Goal: Navigation & Orientation: Find specific page/section

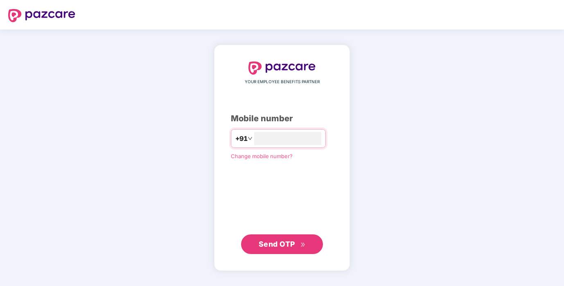
type input "**********"
click at [281, 237] on button "Send OTP" at bounding box center [282, 244] width 82 height 20
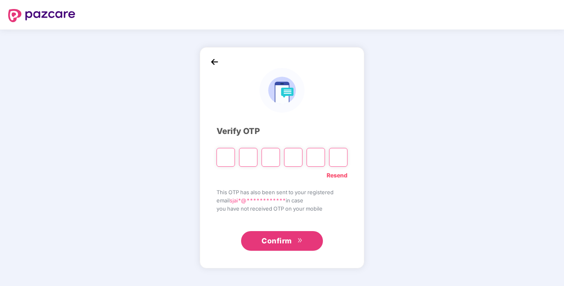
type input "*"
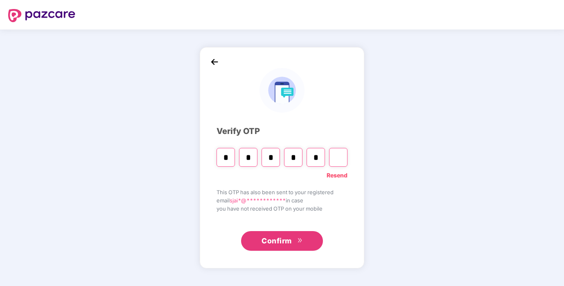
type input "*"
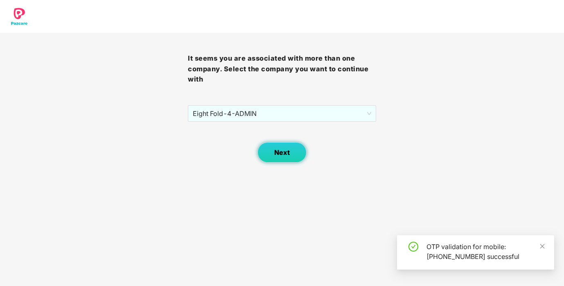
click at [272, 144] on button "Next" at bounding box center [282, 152] width 49 height 20
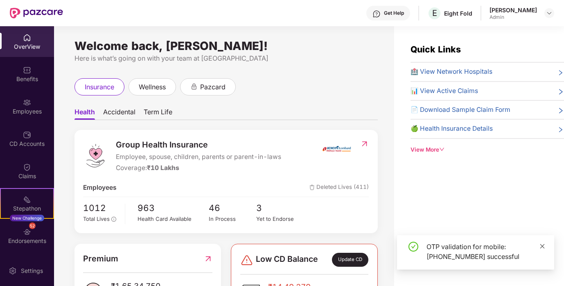
click at [542, 244] on icon "close" at bounding box center [543, 246] width 6 height 6
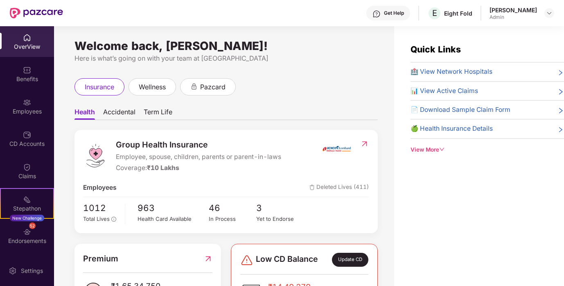
click at [120, 111] on span "Accidental" at bounding box center [119, 114] width 32 height 12
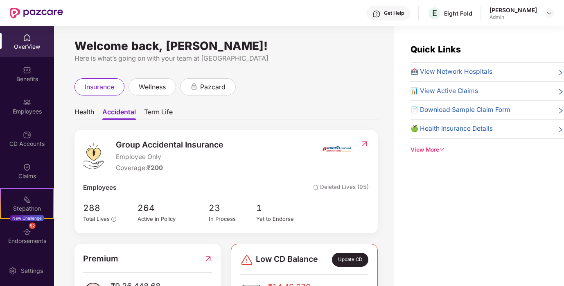
click at [89, 111] on span "Health" at bounding box center [85, 114] width 20 height 12
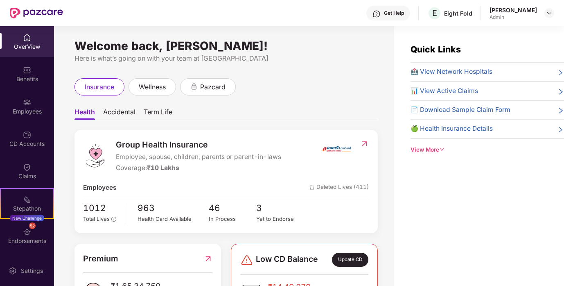
click at [121, 113] on span "Accidental" at bounding box center [119, 114] width 32 height 12
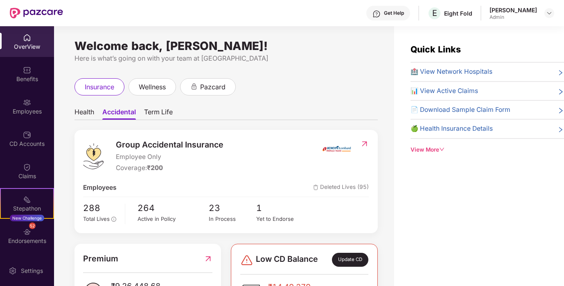
click at [159, 110] on span "Term Life" at bounding box center [158, 114] width 29 height 12
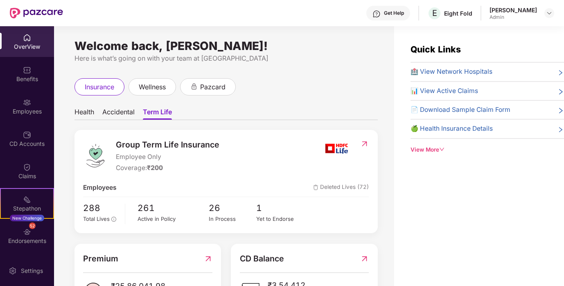
click at [88, 113] on span "Health" at bounding box center [85, 114] width 20 height 12
